Goal: Transaction & Acquisition: Book appointment/travel/reservation

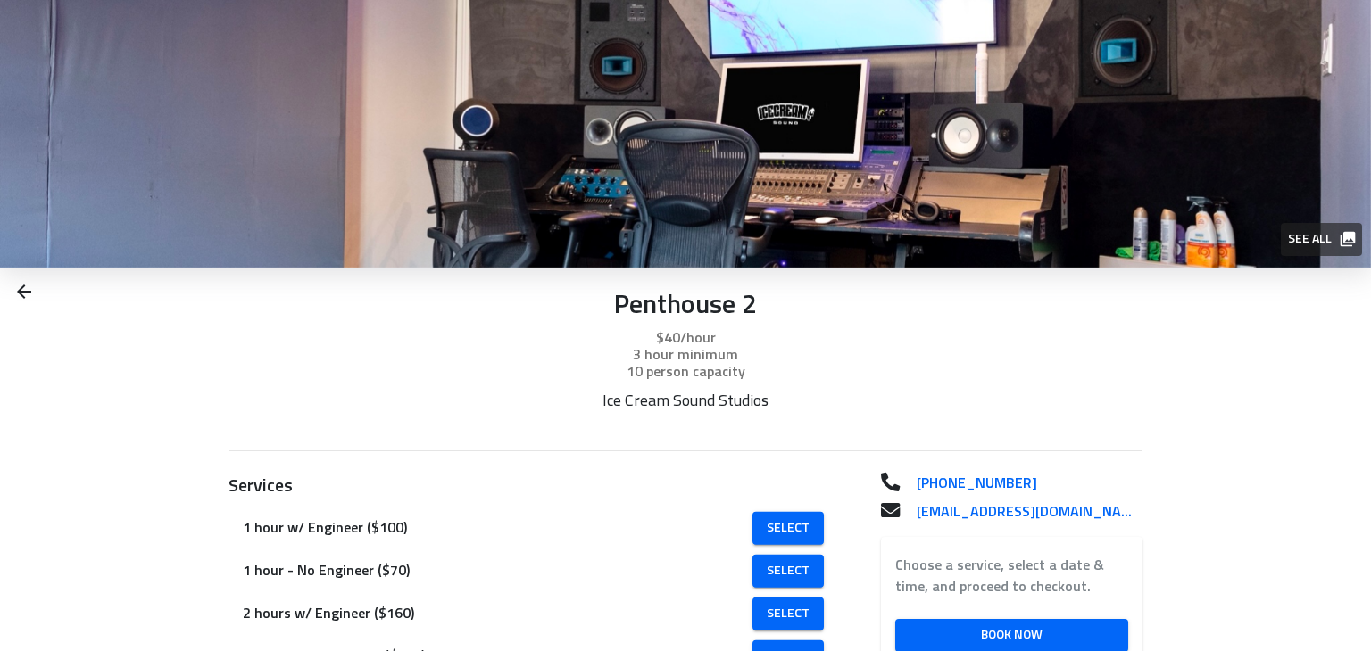
click at [680, 305] on p "Penthouse 2" at bounding box center [685, 306] width 914 height 33
click at [630, 335] on p "$40/hour" at bounding box center [685, 337] width 914 height 21
click at [1, 30] on img at bounding box center [685, 134] width 1371 height 268
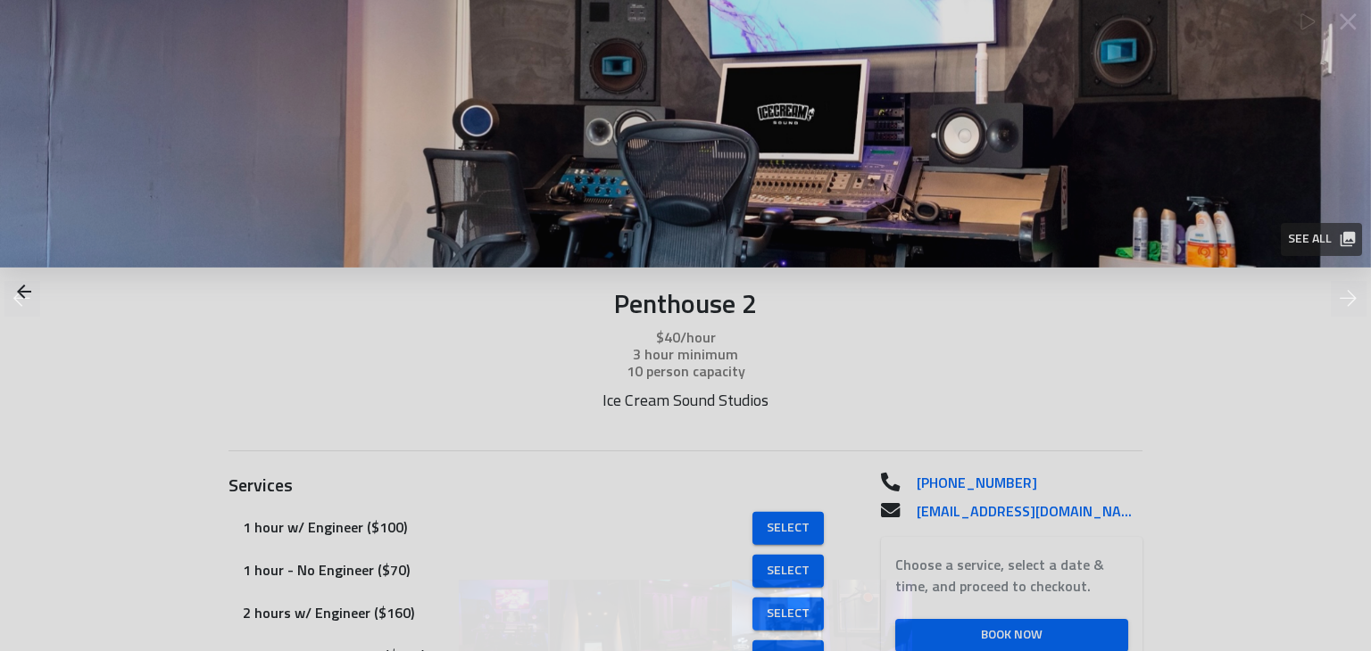
click at [204, 110] on div at bounding box center [685, 268] width 1371 height 482
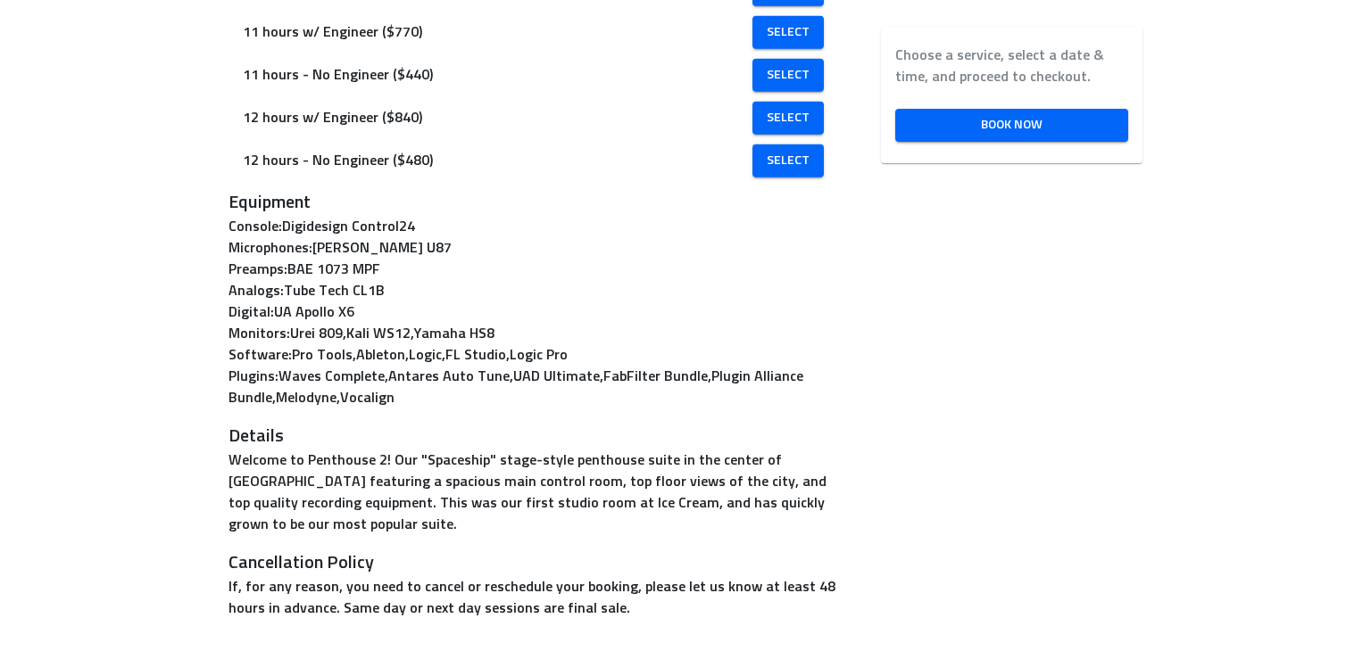
scroll to position [1349, 0]
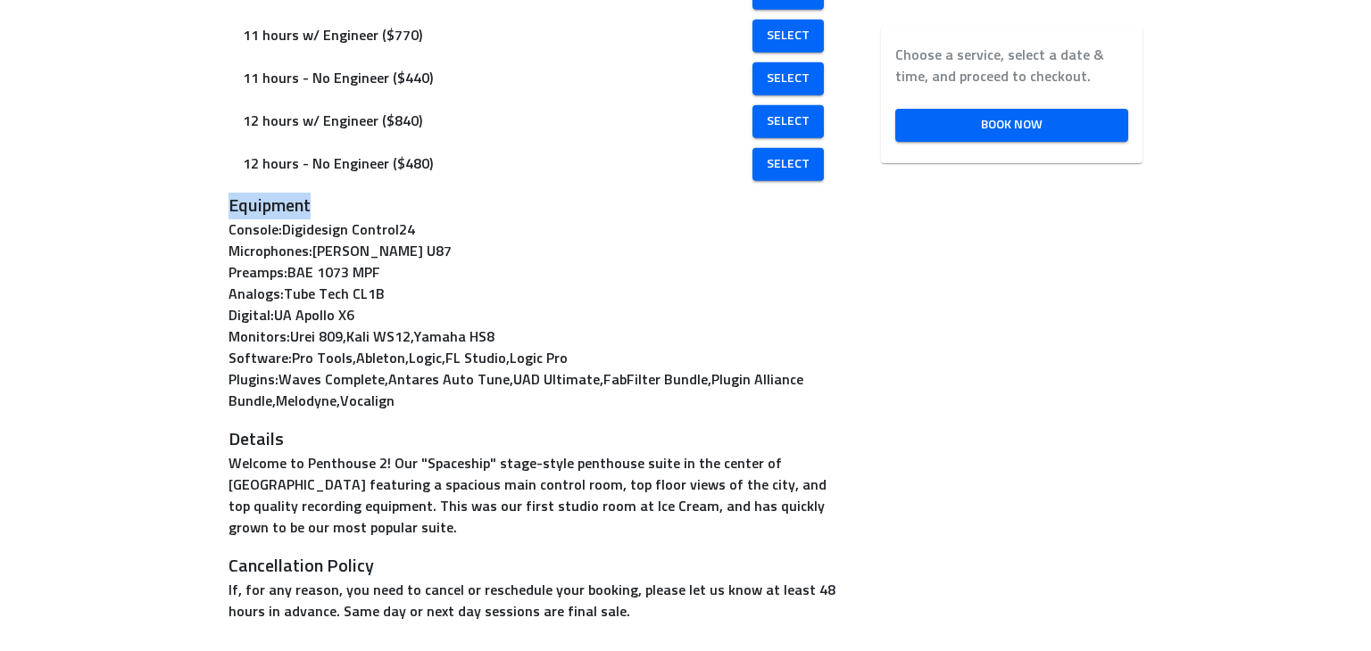
copy h3 "Equipment"
copy p "Studio"
copy h3 "Equipment"
copy p "Microphones"
copy p "Monitors"
